Goal: Task Accomplishment & Management: Manage account settings

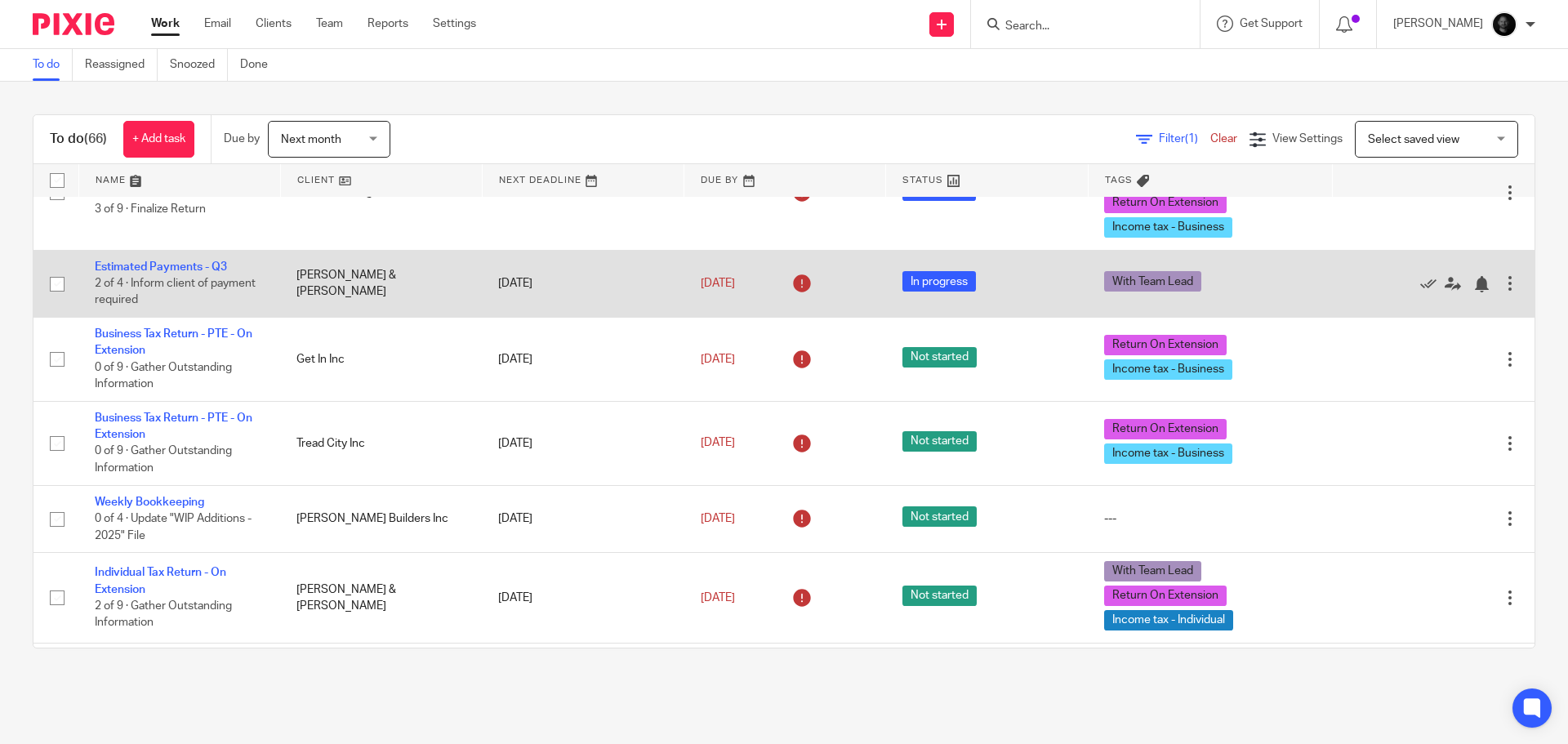
scroll to position [163, 0]
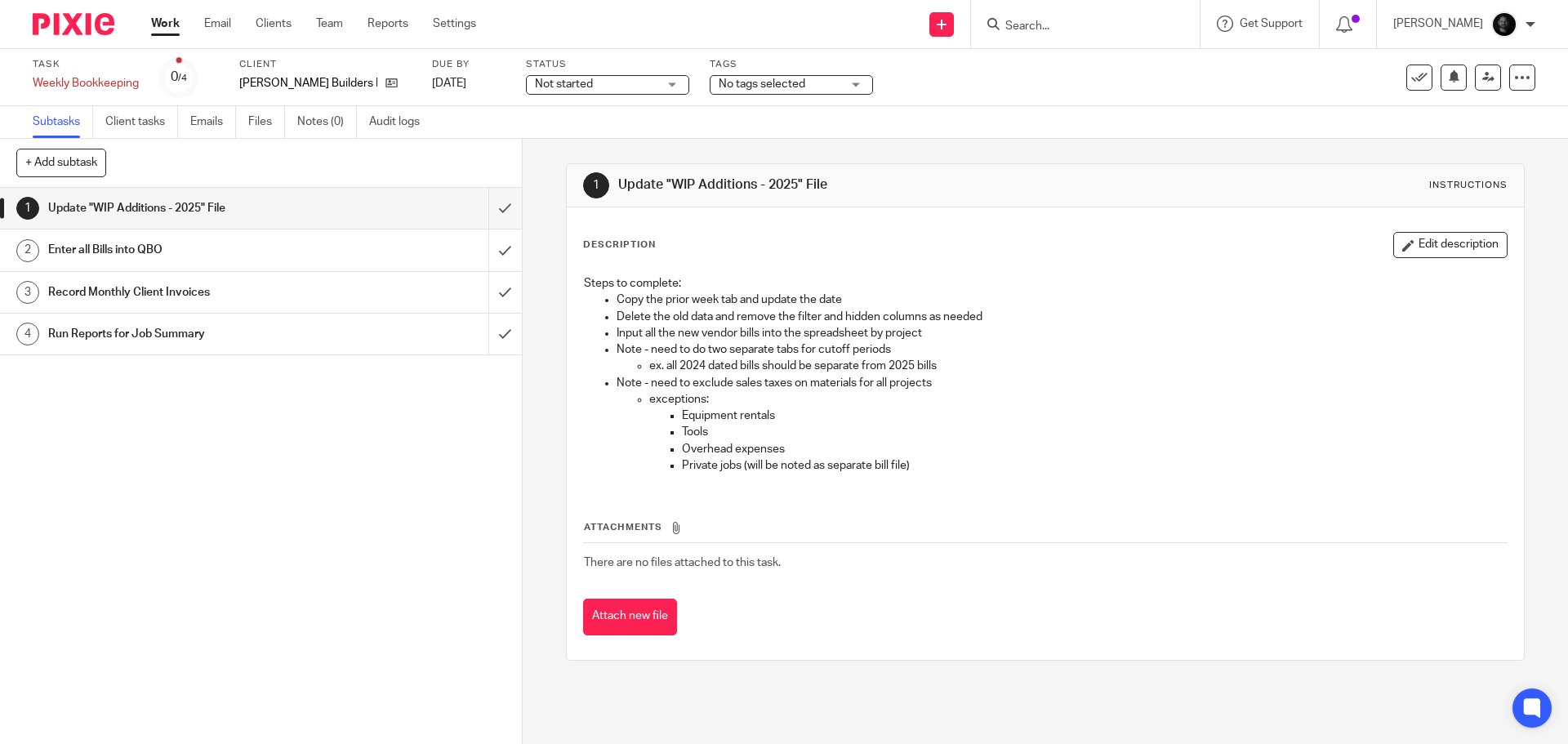
click at [205, 256] on h1 "Enter all Bills into QBO" at bounding box center [189, 250] width 282 height 25
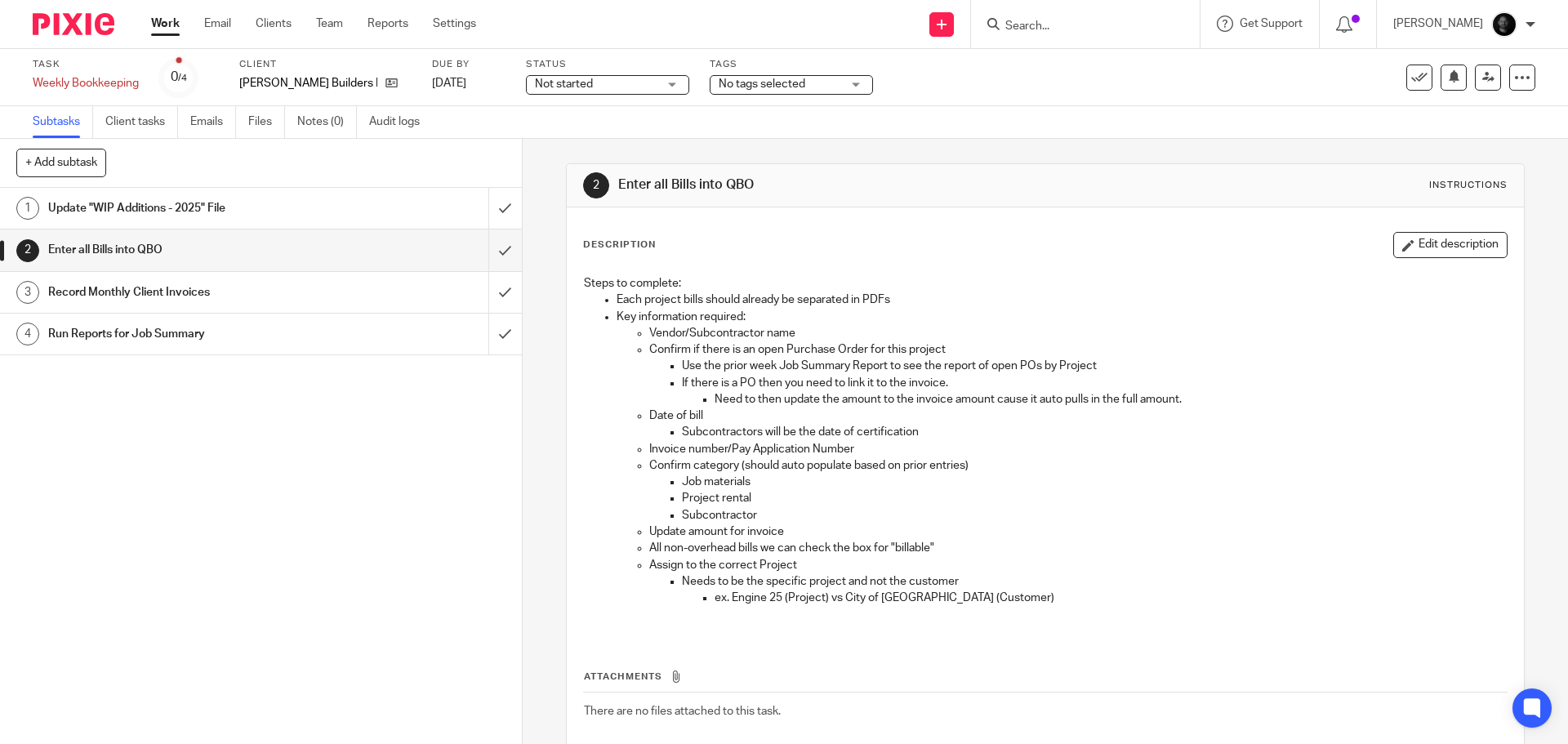
click at [170, 206] on h1 "Update "WIP Additions - 2025" File" at bounding box center [189, 208] width 282 height 25
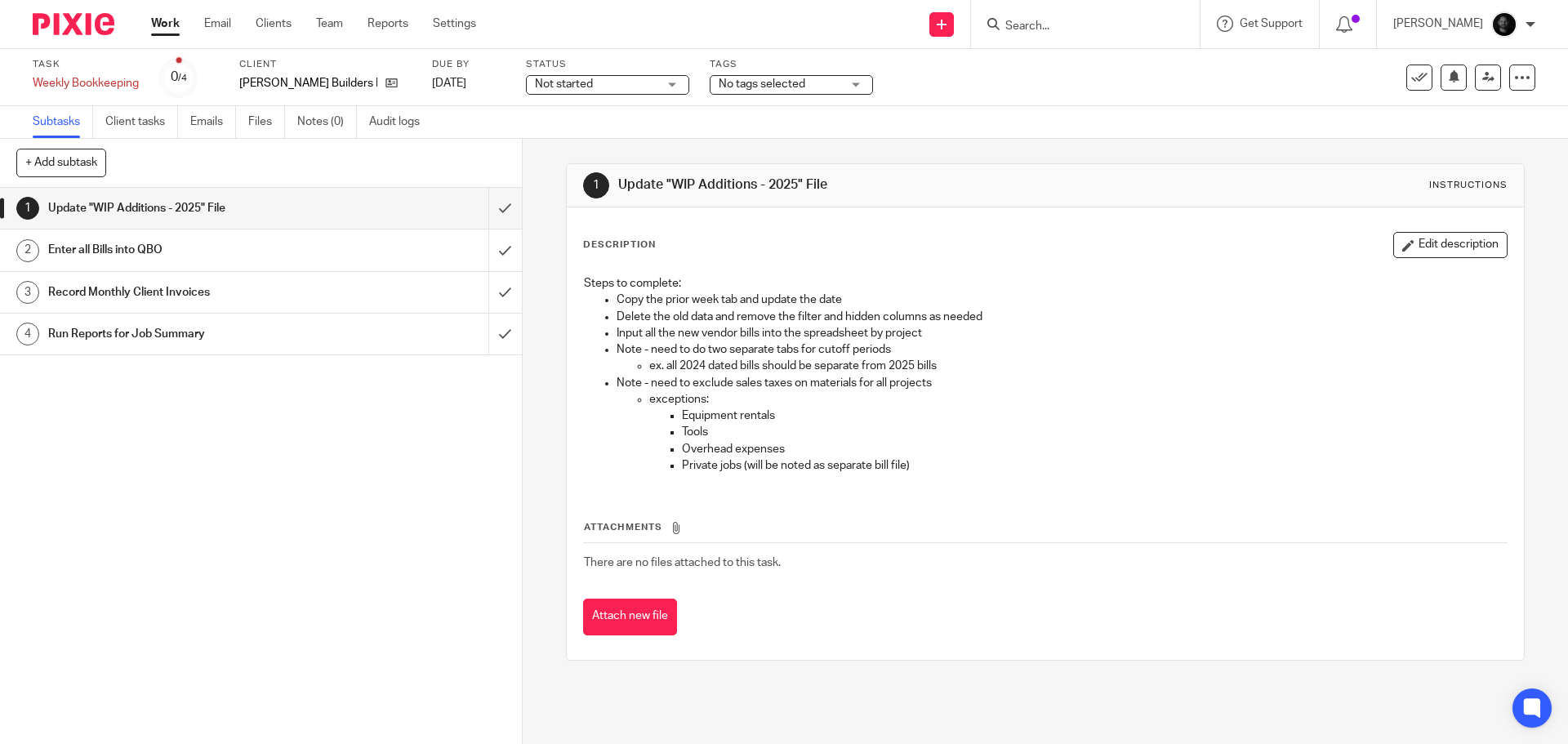
drag, startPoint x: 346, startPoint y: 439, endPoint x: 260, endPoint y: 278, distance: 182.5
click at [346, 439] on div "1 Update "WIP Additions - 2025" File 2 Enter all Bills into QBO 3 Record Monthl…" at bounding box center [261, 466] width 522 height 556
click at [235, 257] on h1 "Enter all Bills into QBO" at bounding box center [189, 250] width 282 height 25
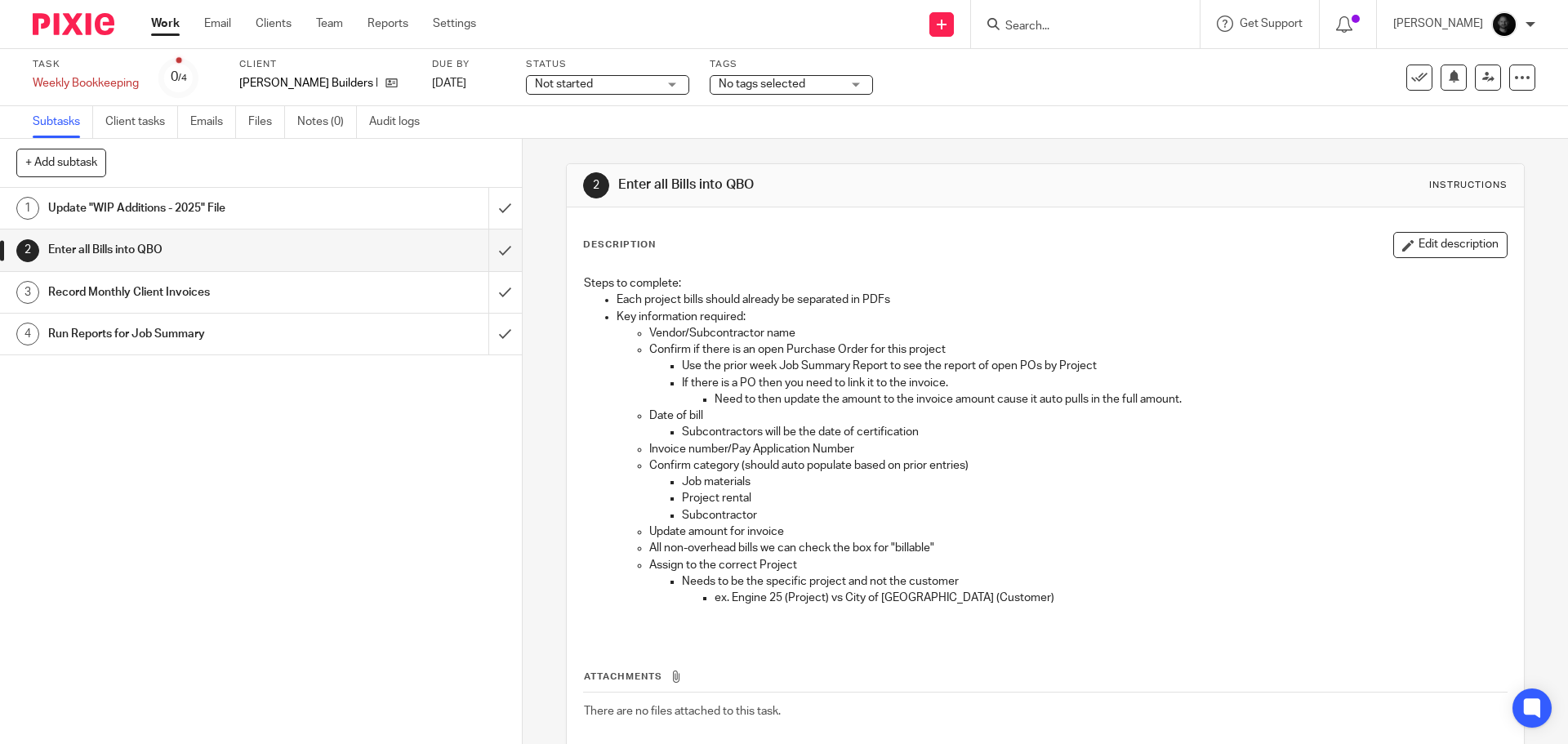
click at [200, 199] on h1 "Update "WIP Additions - 2025" File" at bounding box center [189, 208] width 282 height 25
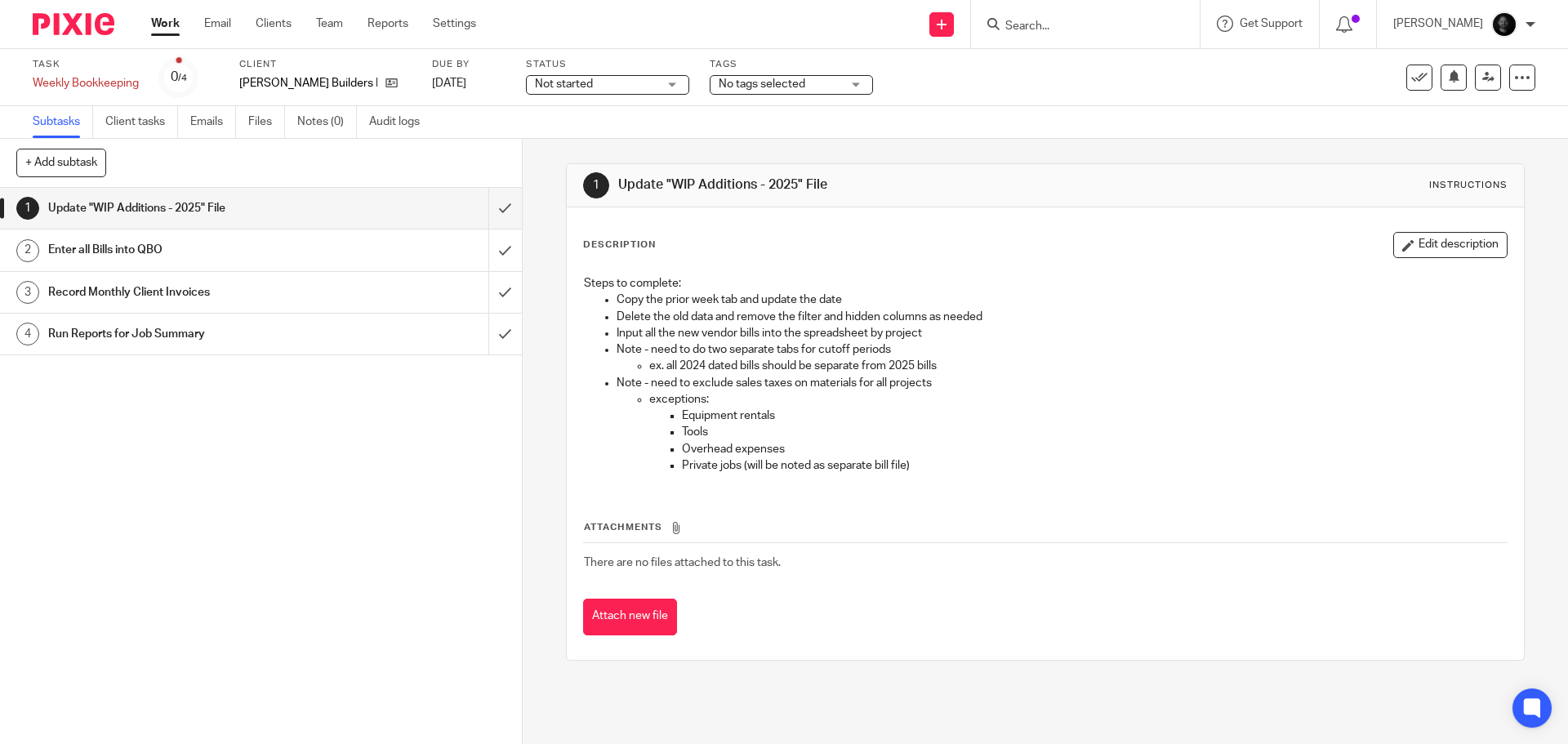
click at [125, 295] on h1 "Record Monthly Client Invoices" at bounding box center [189, 292] width 282 height 25
click at [122, 333] on h1 "Run Reports for Job Summary" at bounding box center [189, 334] width 282 height 25
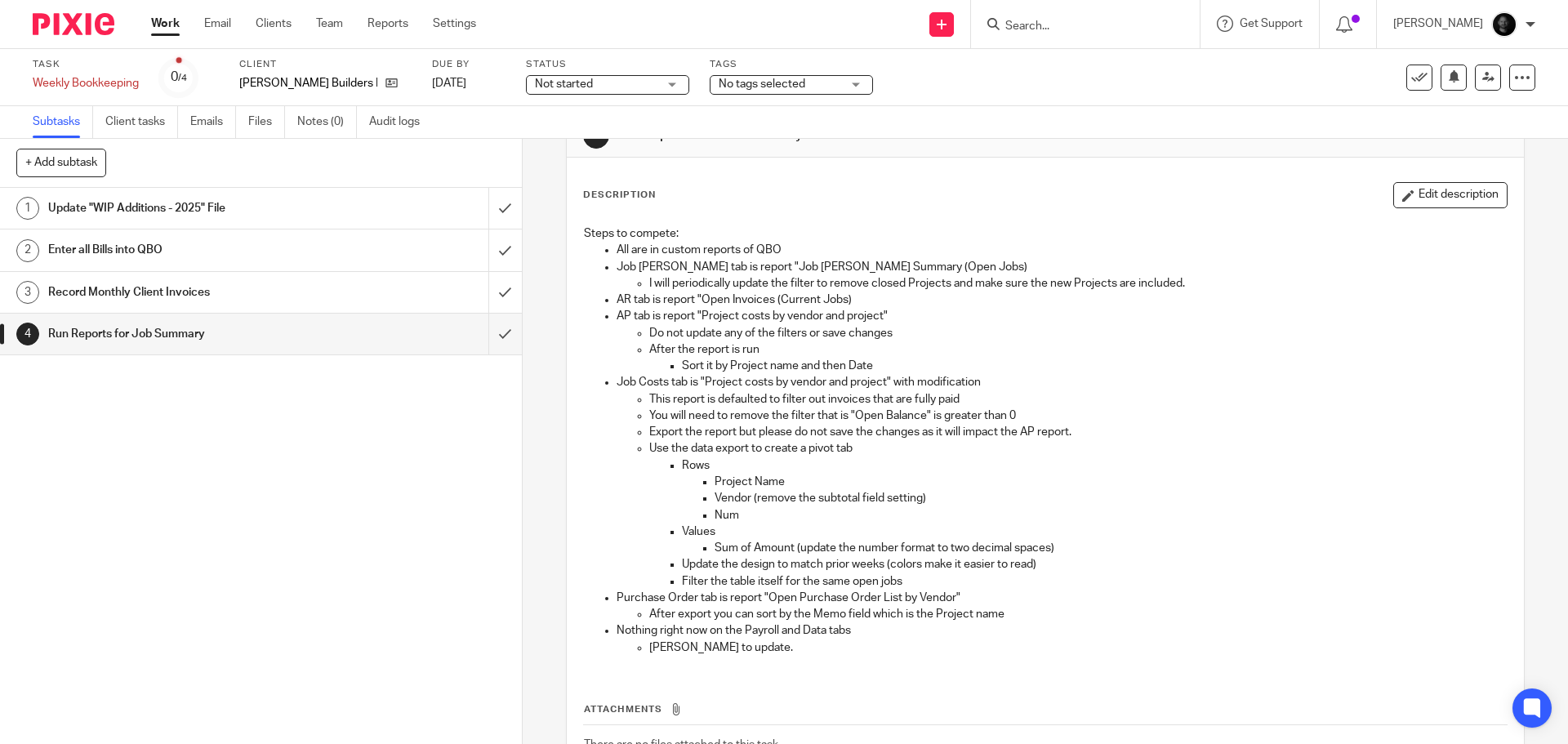
scroll to position [90, 0]
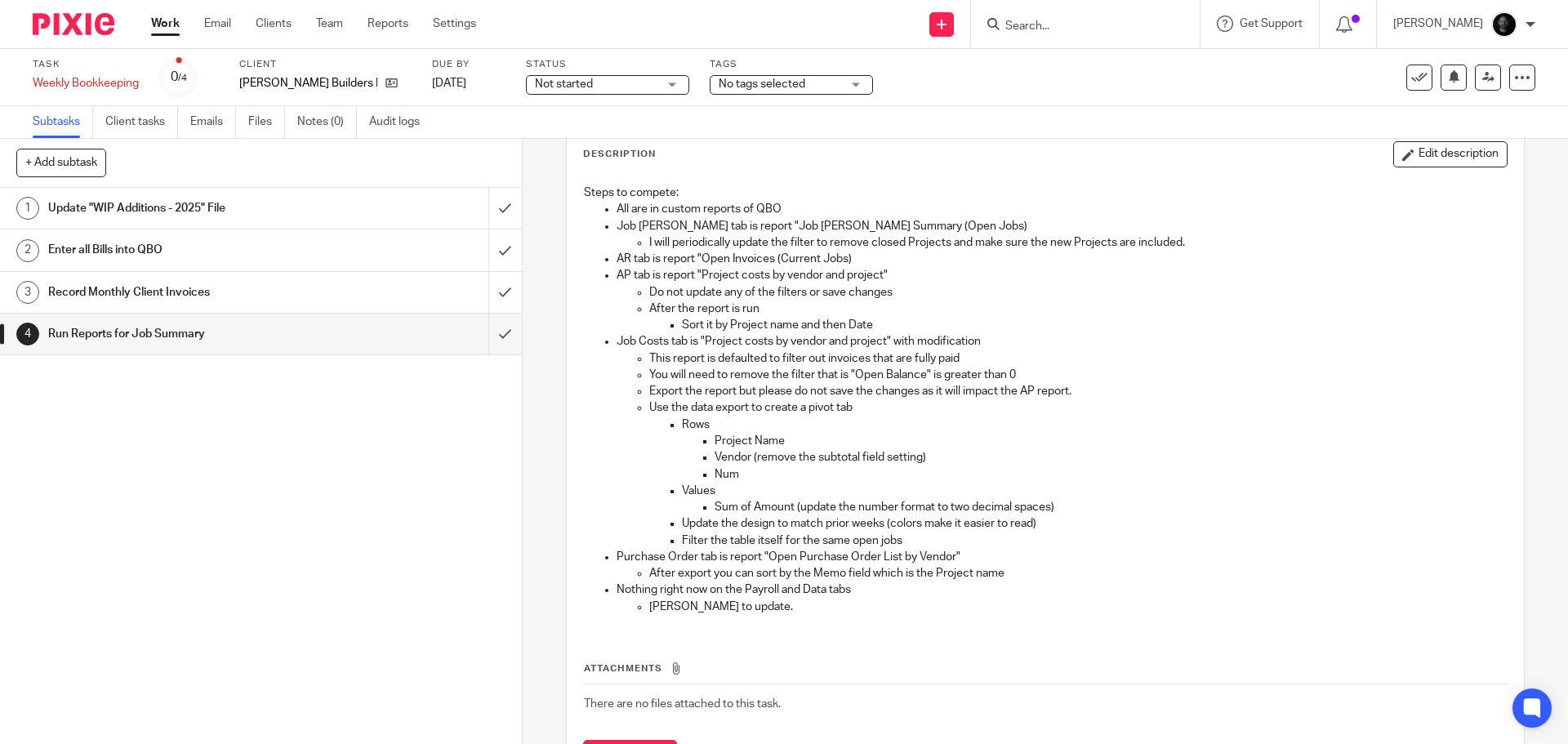
click at [1481, 90] on div "Task Weekly Bookkeeping Save Weekly Bookkeeping 0 /4 Client Willett Builders In…" at bounding box center [784, 78] width 1504 height 40
click at [1483, 82] on icon at bounding box center [1489, 77] width 12 height 12
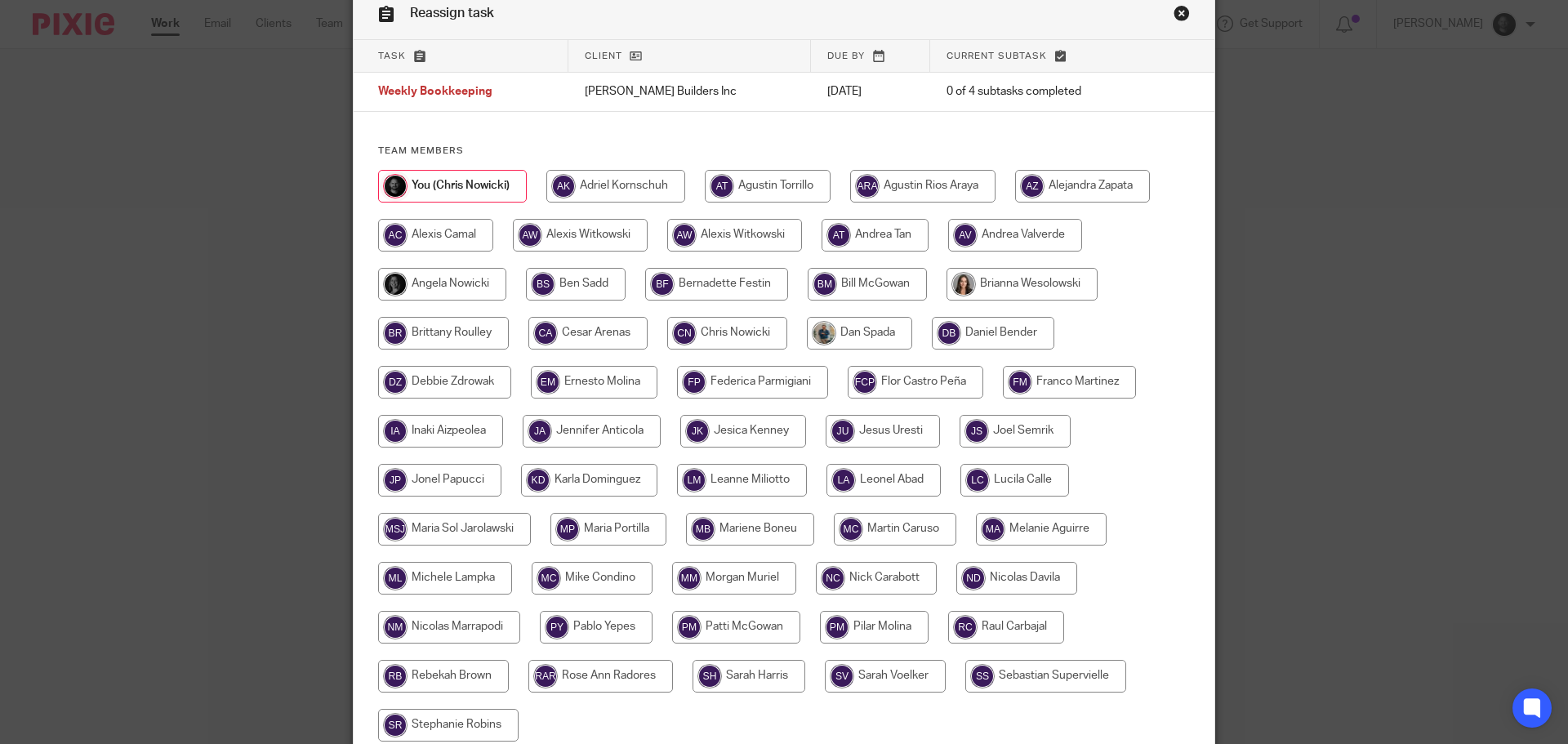
scroll to position [81, 0]
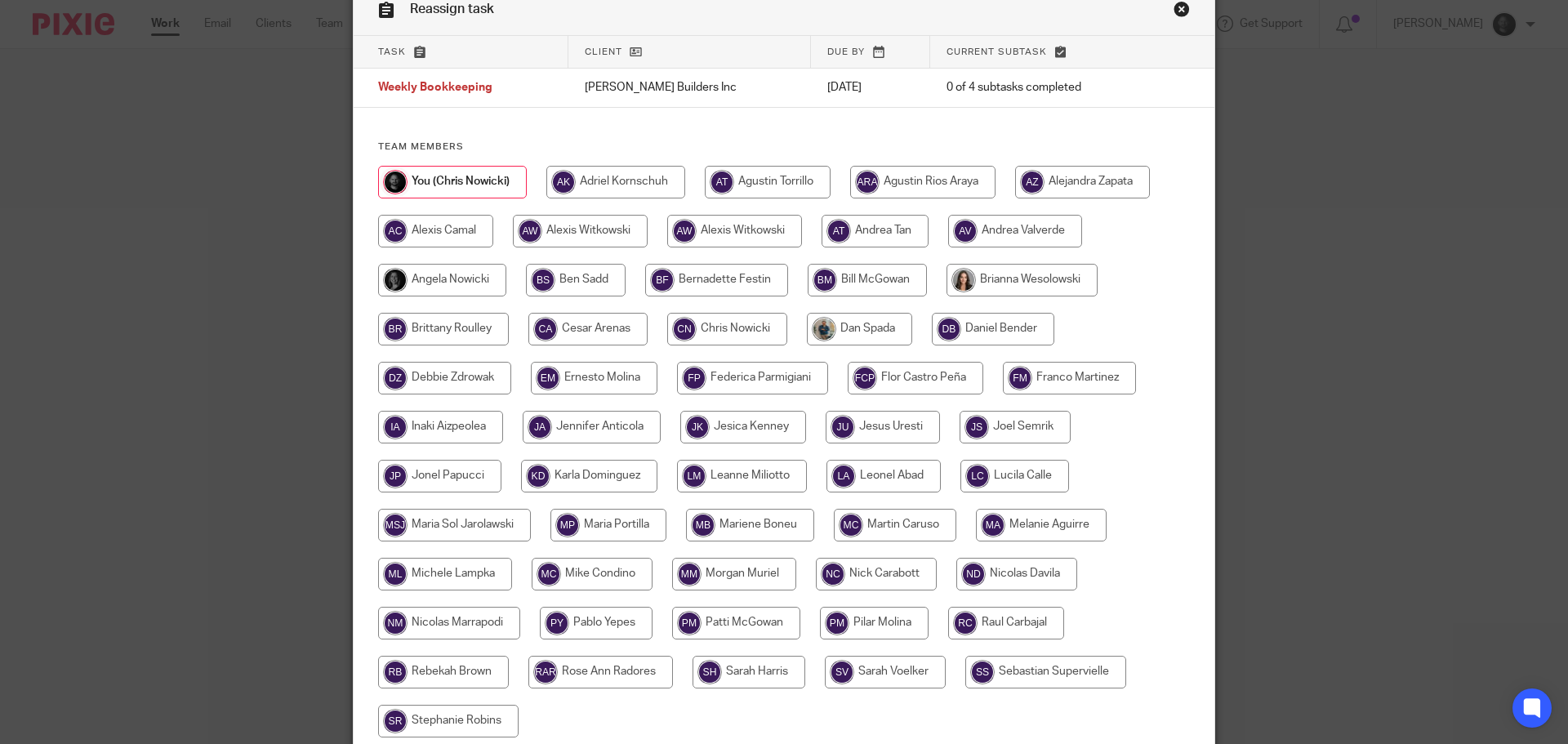
click at [709, 478] on input "radio" at bounding box center [741, 476] width 130 height 33
radio input "true"
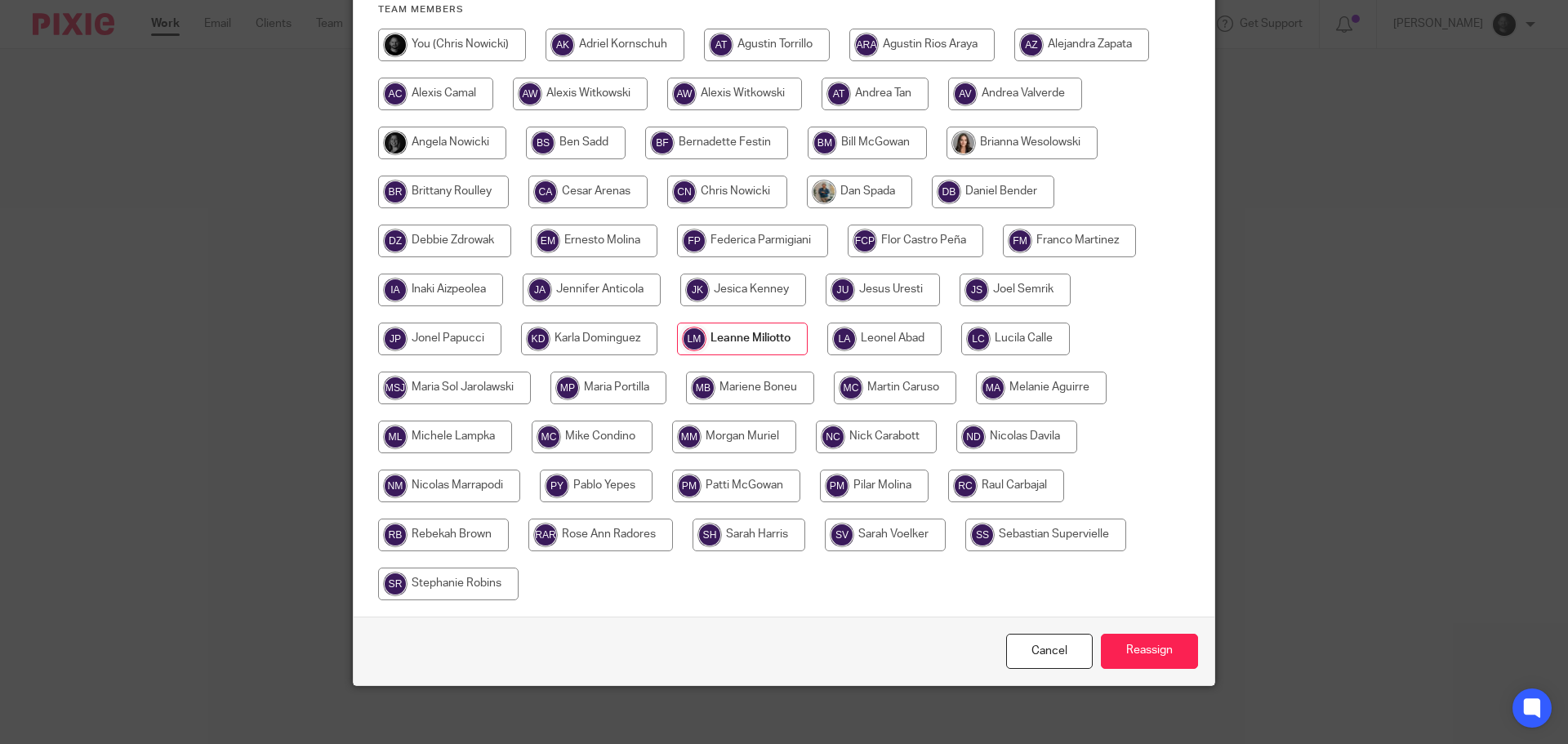
scroll to position [226, 0]
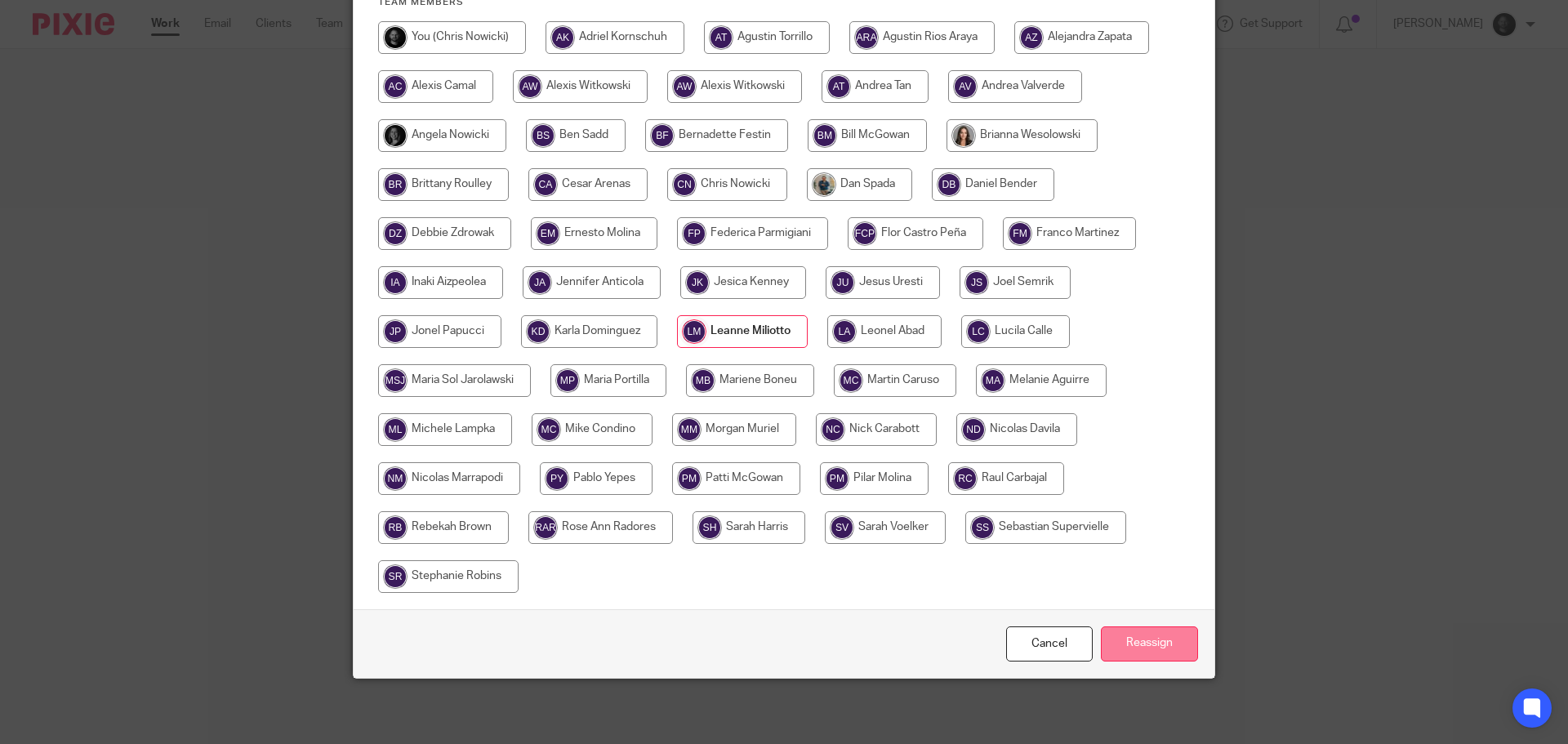
click at [1124, 650] on input "Reassign" at bounding box center [1150, 643] width 97 height 35
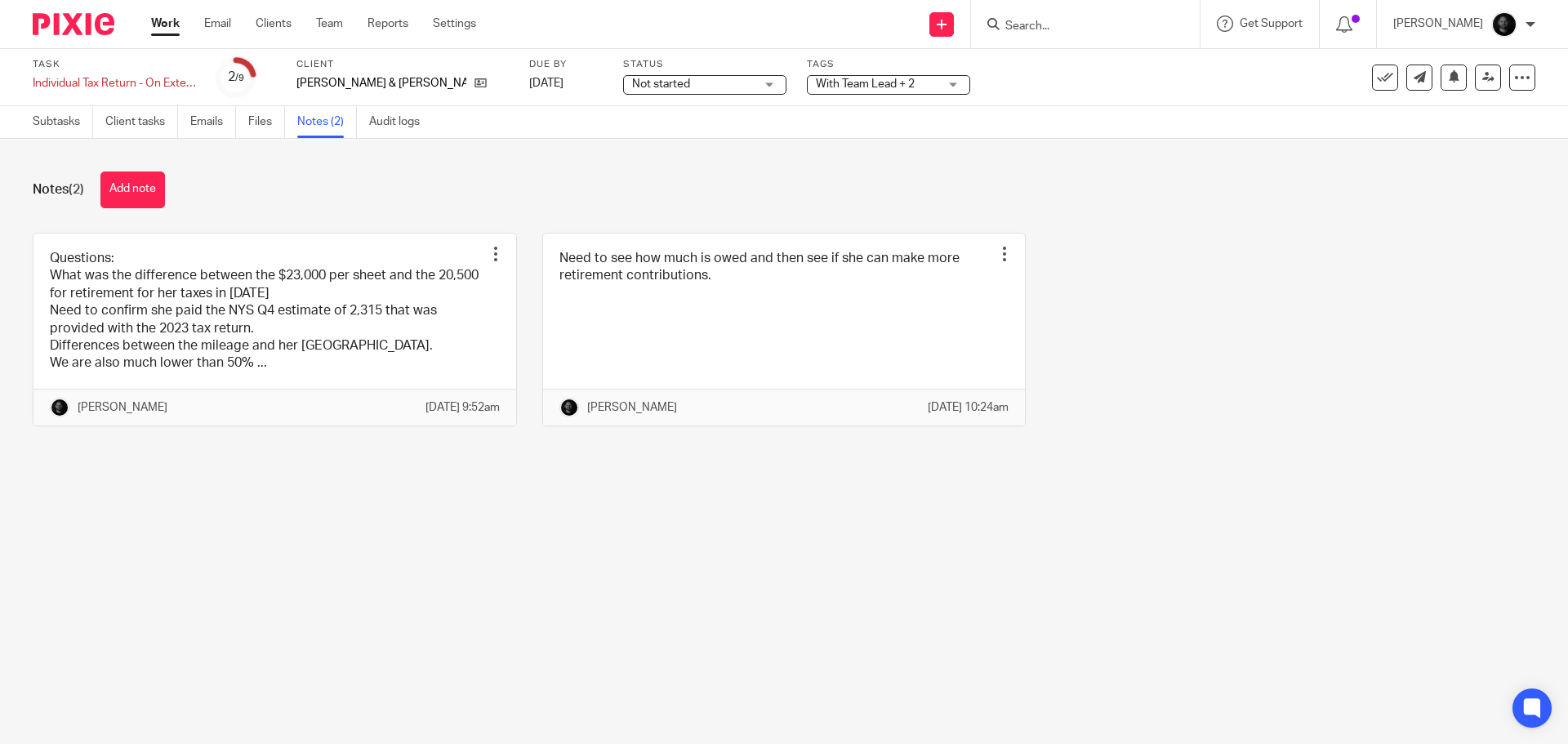
click at [856, 86] on span "With Team Lead + 2" at bounding box center [865, 84] width 99 height 12
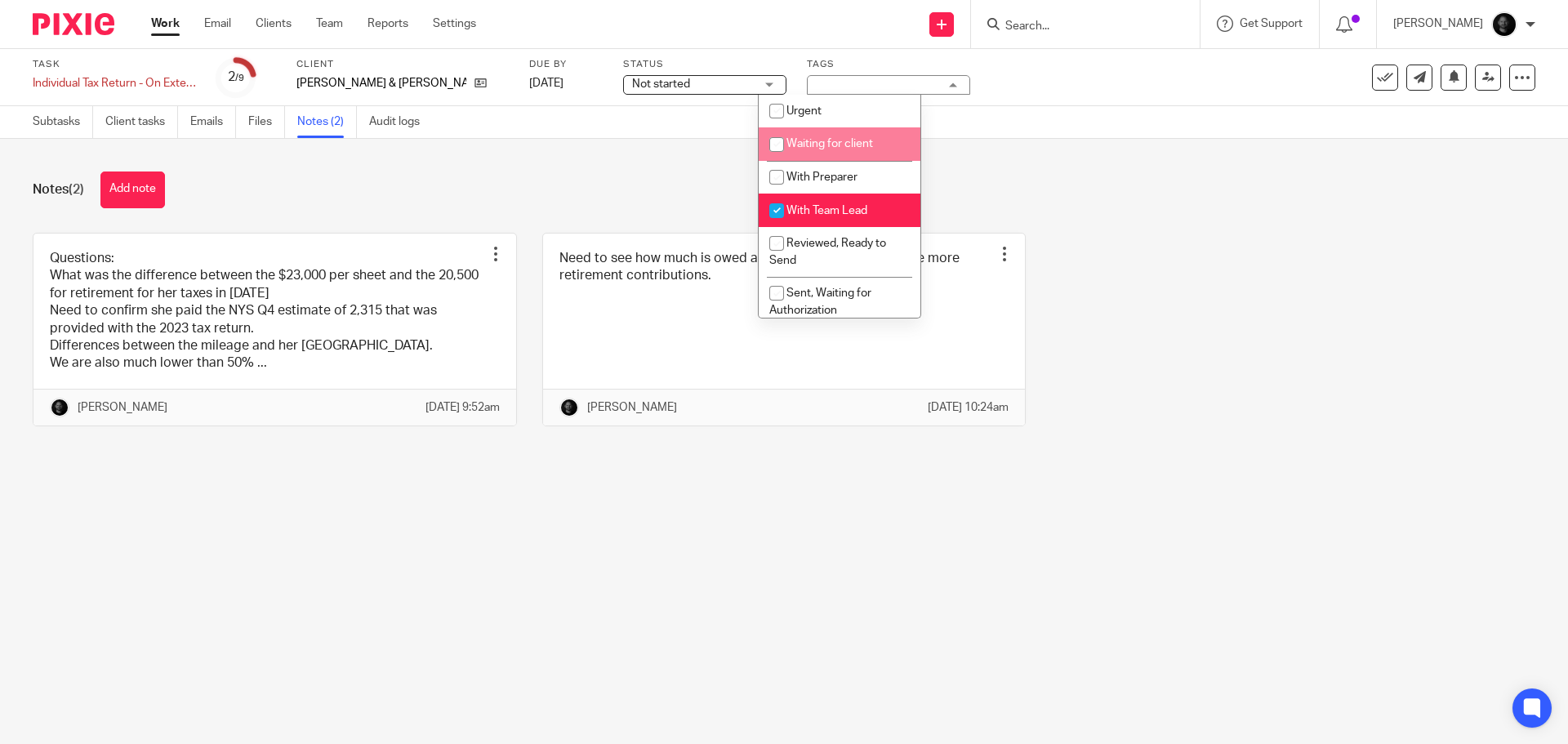
click at [853, 140] on span "Waiting for client" at bounding box center [830, 144] width 86 height 12
checkbox input "true"
click at [685, 186] on div "Notes (2) Add note" at bounding box center [784, 189] width 1504 height 37
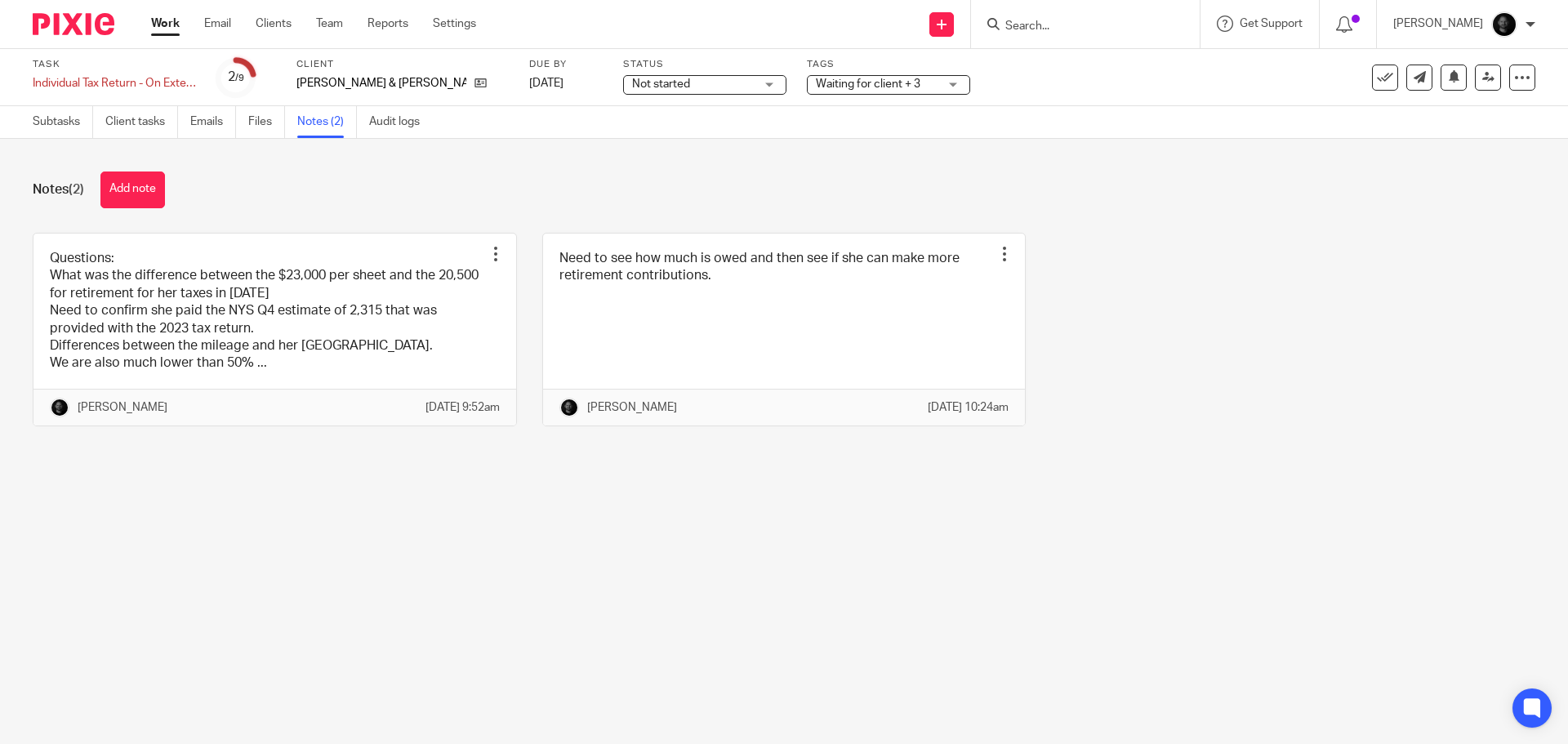
click at [168, 21] on link "Work" at bounding box center [165, 24] width 29 height 16
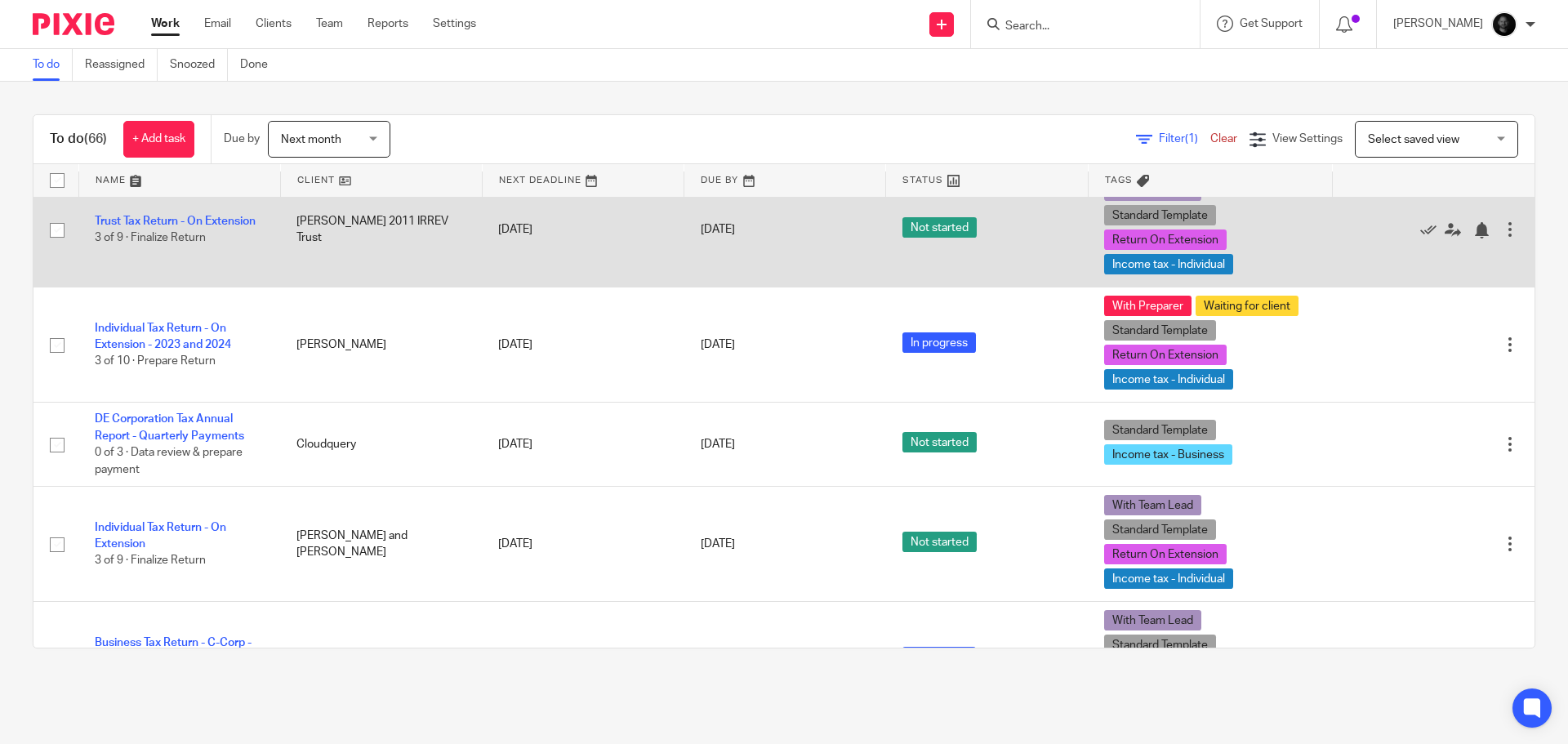
scroll to position [1224, 0]
